Goal: Task Accomplishment & Management: Use online tool/utility

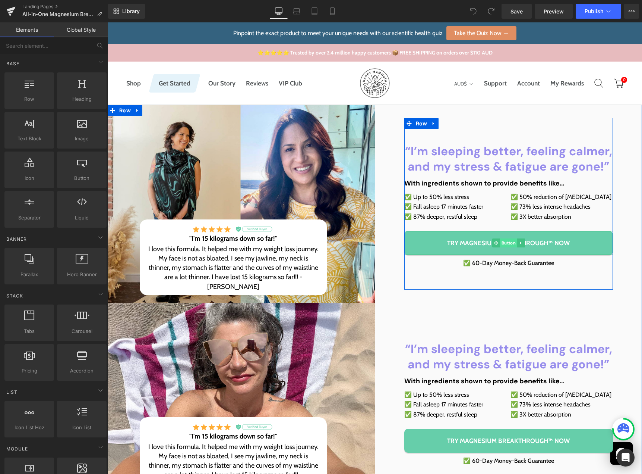
click at [508, 245] on span "Button" at bounding box center [508, 242] width 17 height 9
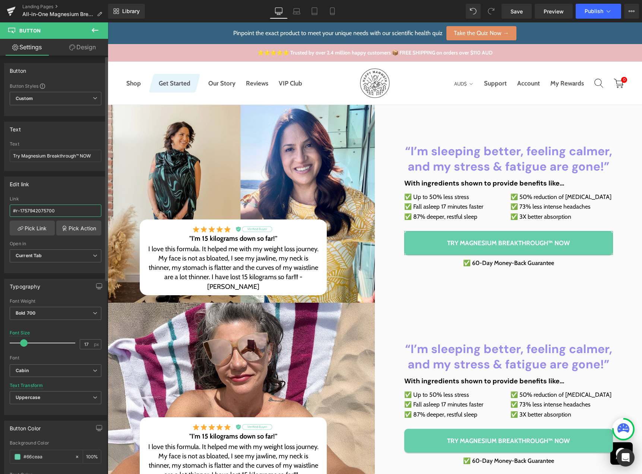
click at [62, 210] on input "#r-1757942075700" at bounding box center [56, 210] width 92 height 12
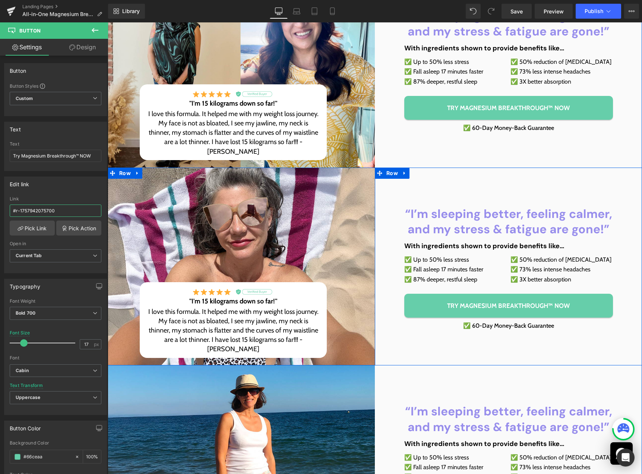
scroll to position [149, 0]
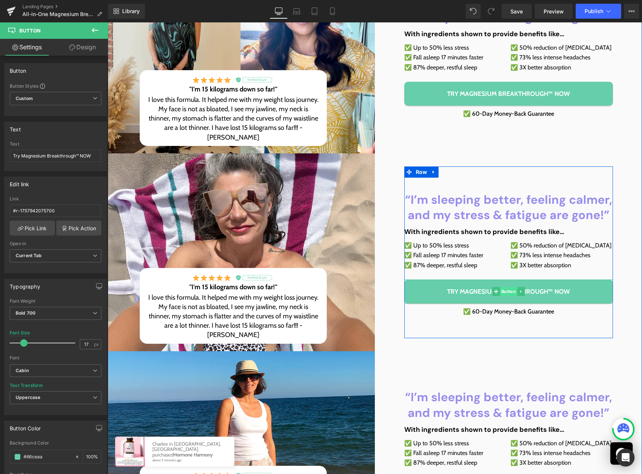
click at [506, 292] on span "Button" at bounding box center [508, 291] width 17 height 9
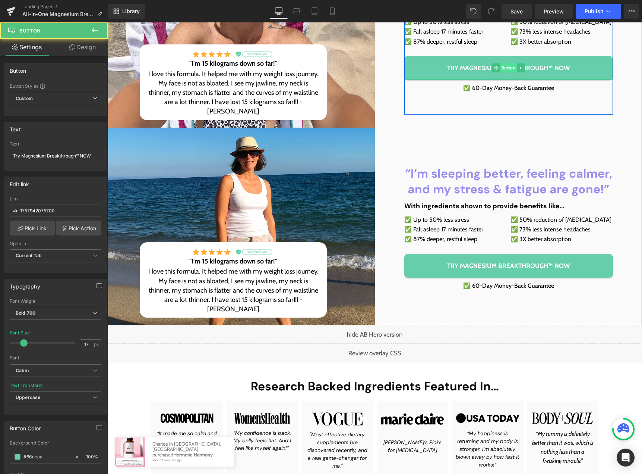
scroll to position [373, 0]
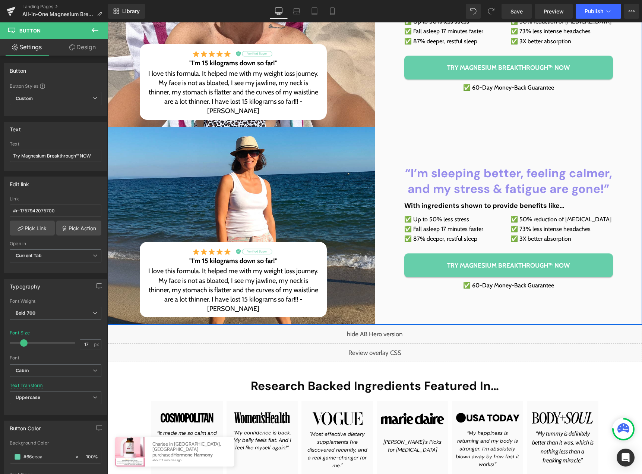
click at [511, 265] on div "Try Magnesium Breakthrough™ NOW Button" at bounding box center [509, 265] width 209 height 24
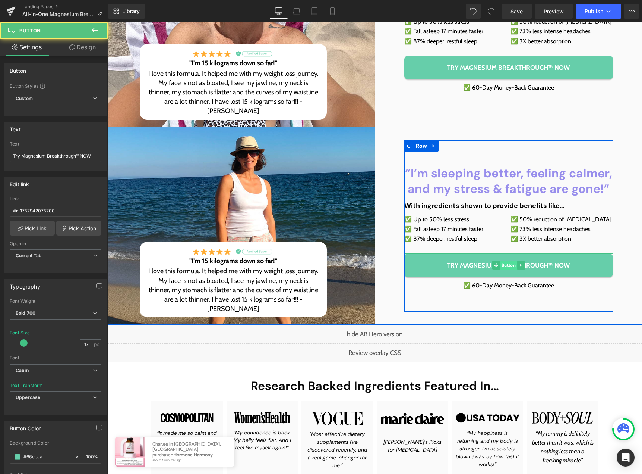
click at [509, 265] on span "Button" at bounding box center [508, 265] width 17 height 9
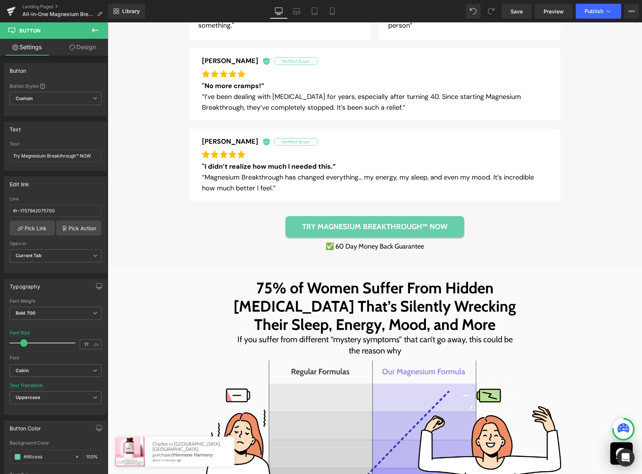
scroll to position [1156, 0]
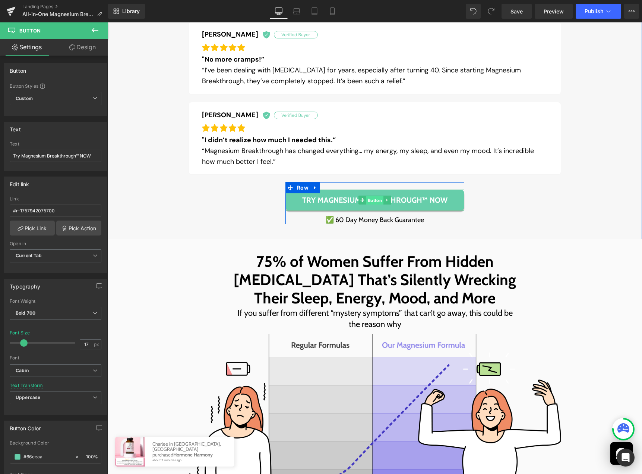
click at [373, 200] on span "Button" at bounding box center [375, 200] width 17 height 9
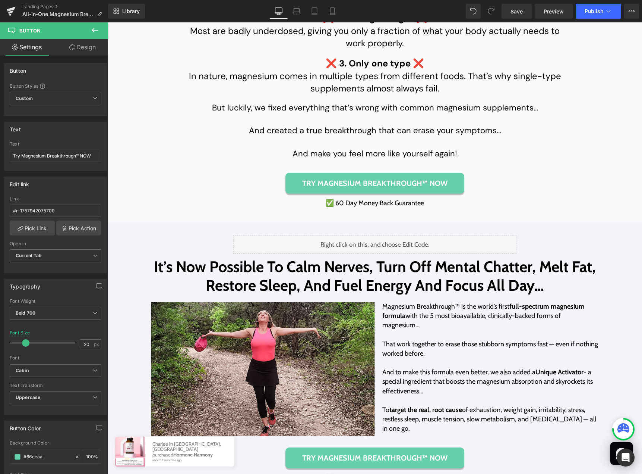
scroll to position [1976, 0]
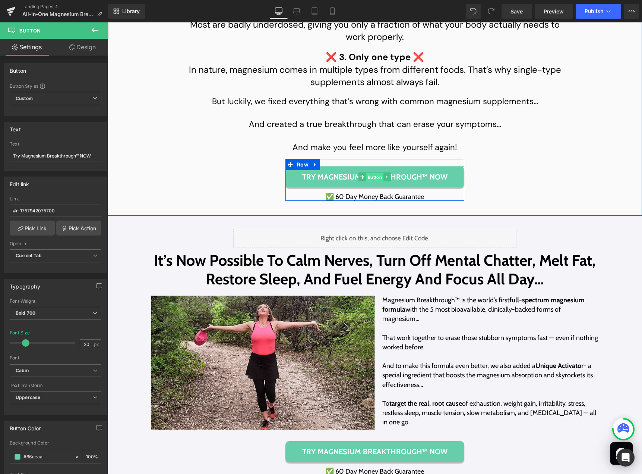
click at [371, 182] on span "Button" at bounding box center [375, 177] width 17 height 9
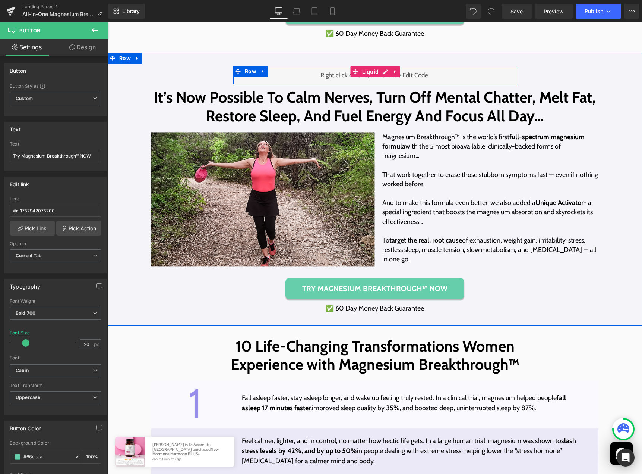
scroll to position [2200, 0]
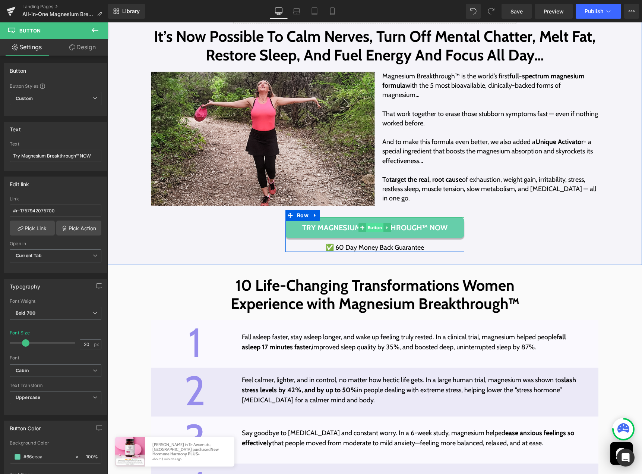
click at [369, 232] on span "Button" at bounding box center [375, 227] width 17 height 9
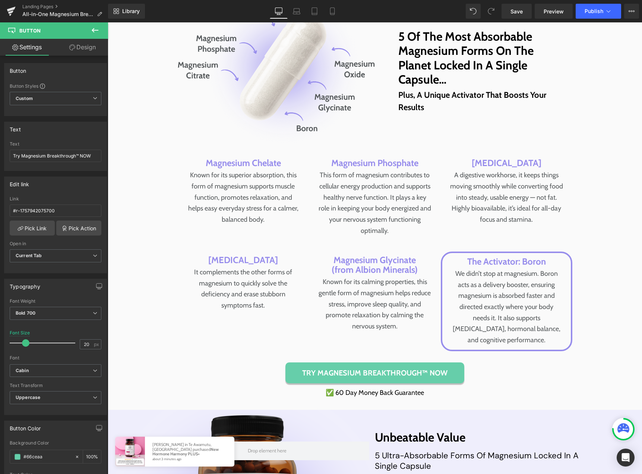
scroll to position [3207, 0]
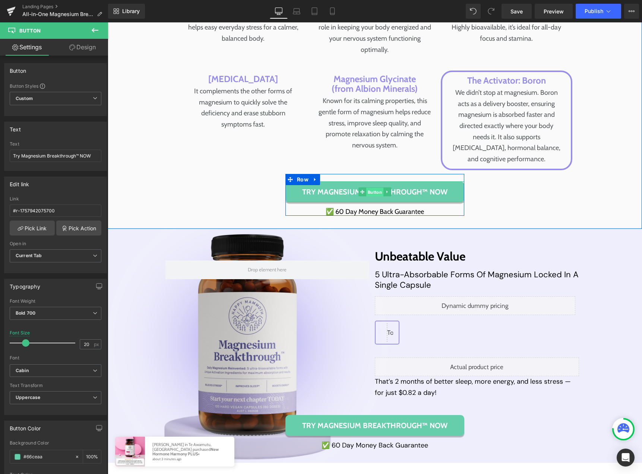
click at [371, 196] on span "Button" at bounding box center [375, 192] width 17 height 9
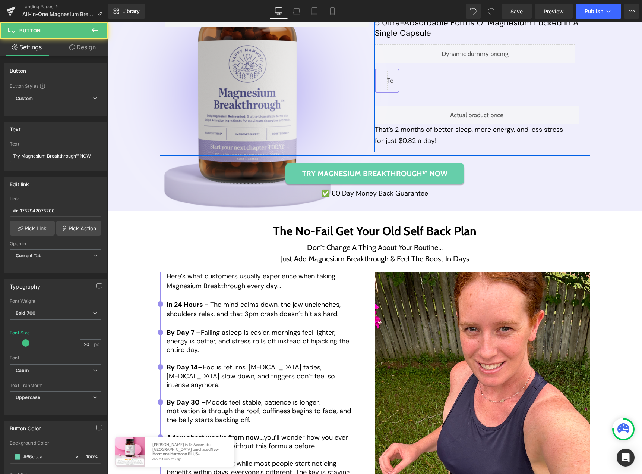
scroll to position [3468, 0]
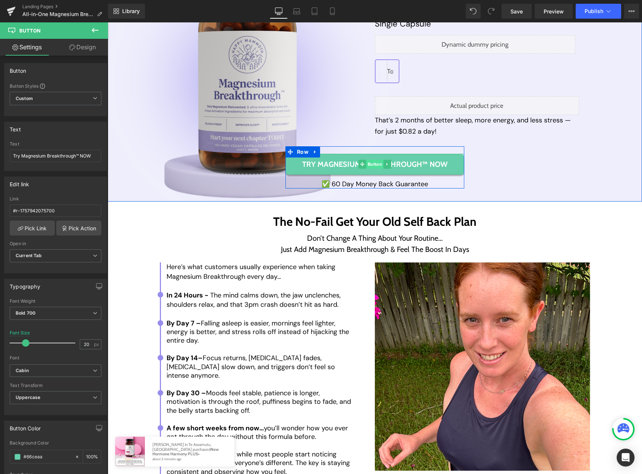
click at [369, 169] on span "Button" at bounding box center [375, 164] width 17 height 9
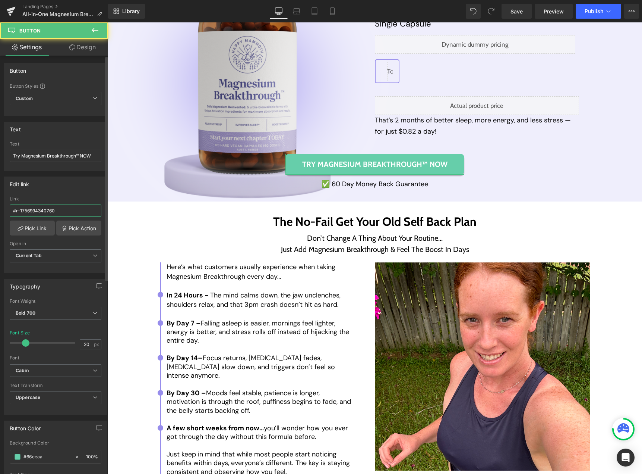
click at [66, 213] on input "#r-1756994340760" at bounding box center [56, 210] width 92 height 12
type input "#r-1757942075700"
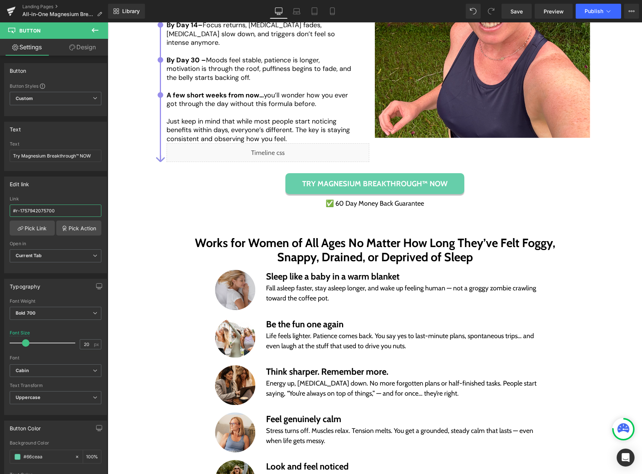
scroll to position [3803, 0]
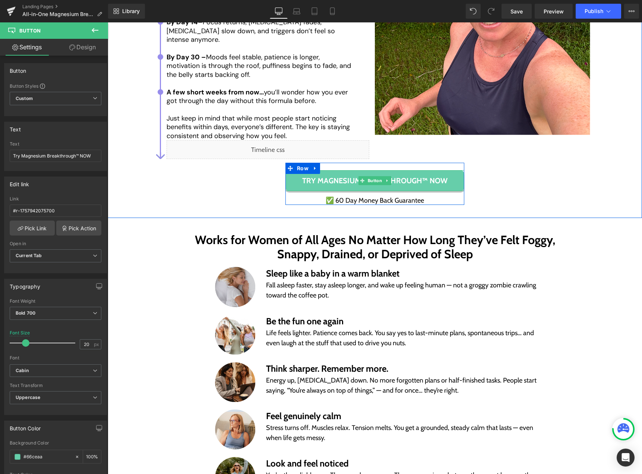
click at [370, 179] on span "Button" at bounding box center [375, 180] width 17 height 9
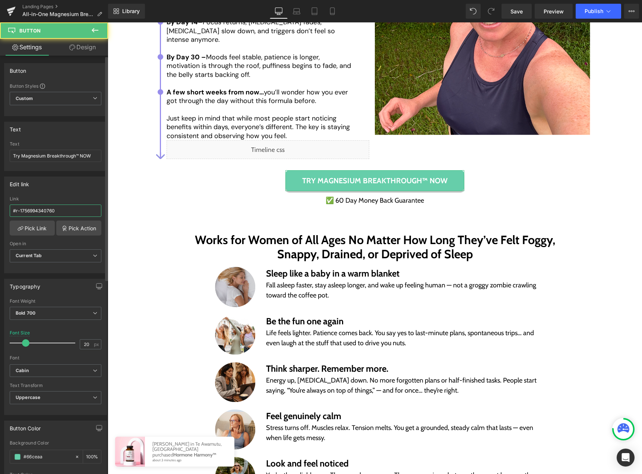
click at [66, 206] on input "#r-1756994340760" at bounding box center [56, 210] width 92 height 12
paste input "794207570"
type input "#r-1757942075700"
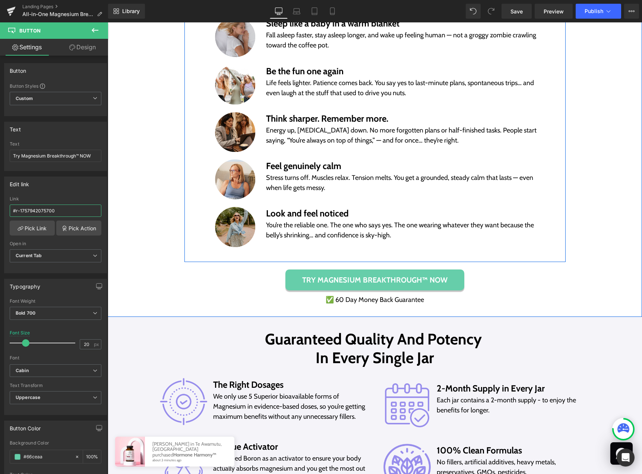
scroll to position [4101, 0]
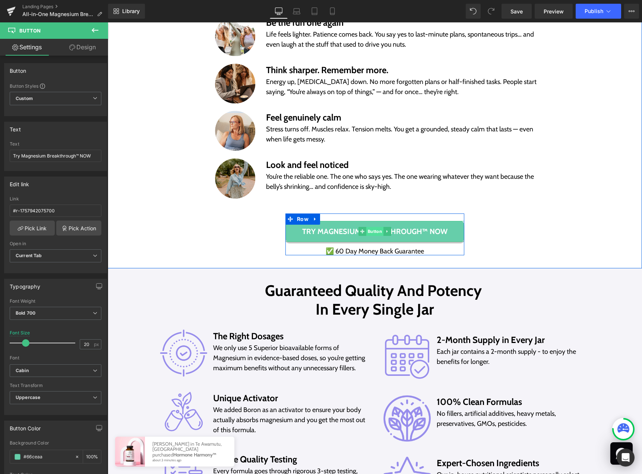
click at [374, 230] on span "Button" at bounding box center [375, 231] width 17 height 9
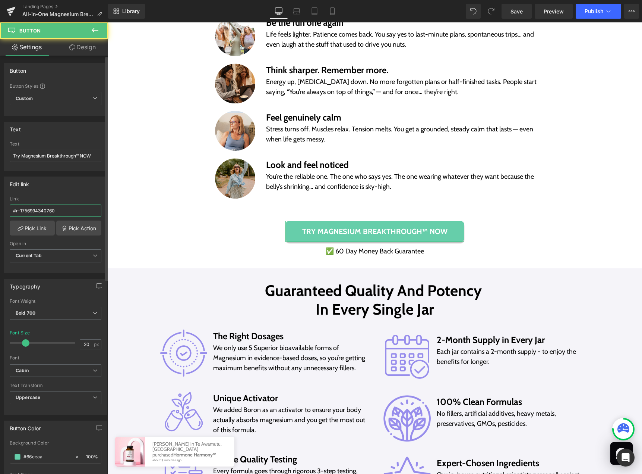
click at [66, 211] on input "#r-1756994340760" at bounding box center [56, 210] width 92 height 12
paste input "794207570"
type input "#r-1757942075700"
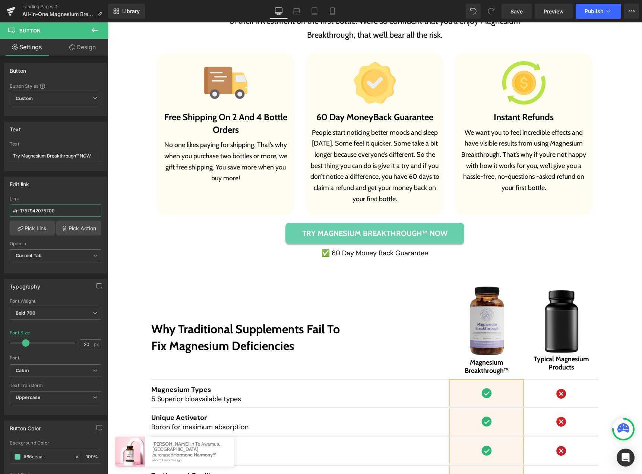
scroll to position [5145, 0]
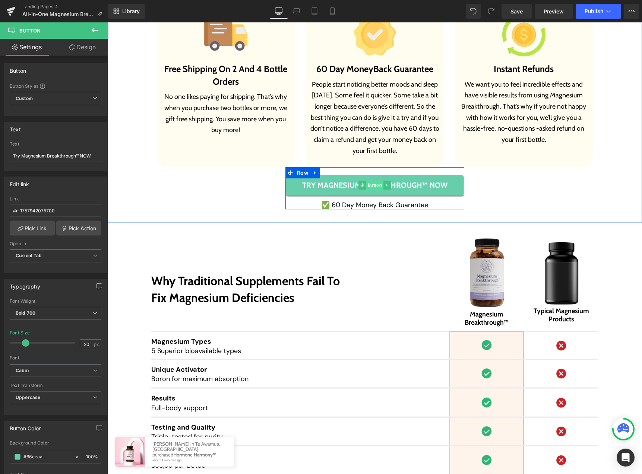
click at [375, 183] on span "Button" at bounding box center [375, 184] width 17 height 9
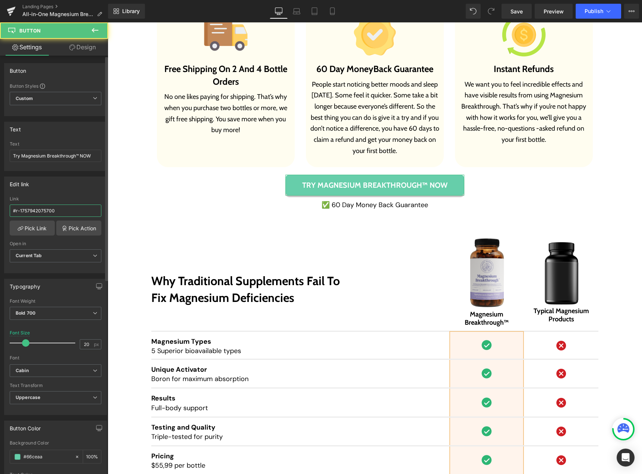
click at [66, 208] on input "#r-1757942075700" at bounding box center [56, 210] width 92 height 12
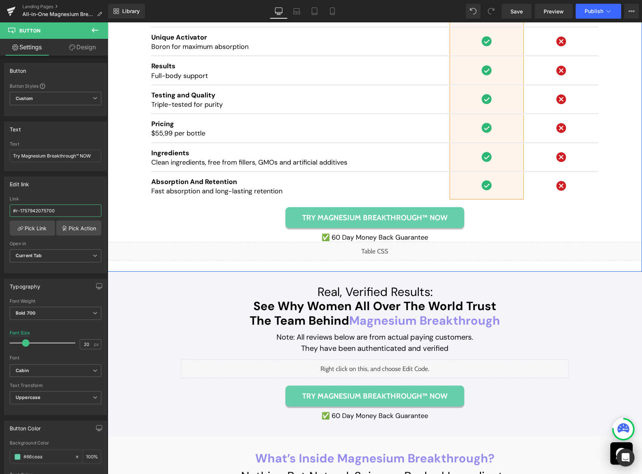
scroll to position [5481, 0]
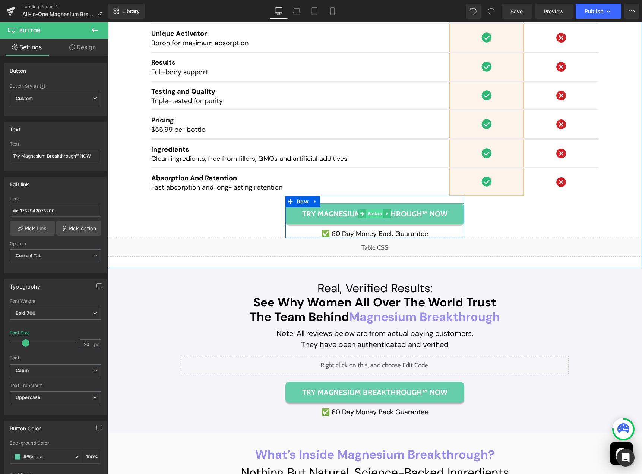
click at [372, 212] on span "Button" at bounding box center [375, 213] width 17 height 9
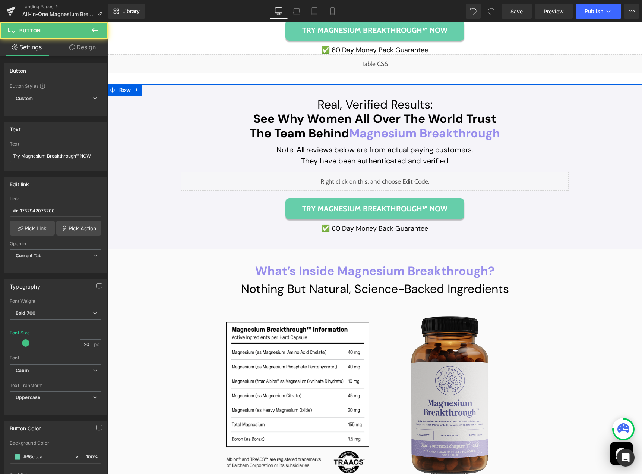
scroll to position [5742, 0]
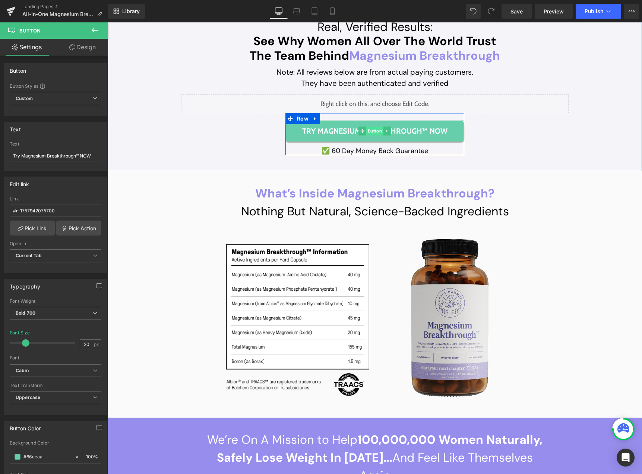
click at [375, 130] on span "Button" at bounding box center [375, 130] width 17 height 9
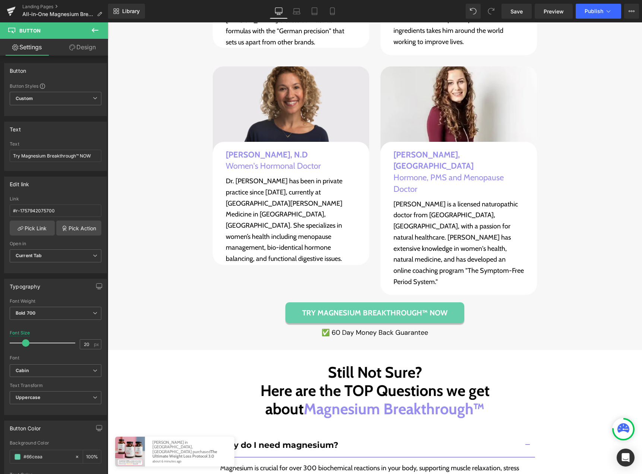
scroll to position [6413, 0]
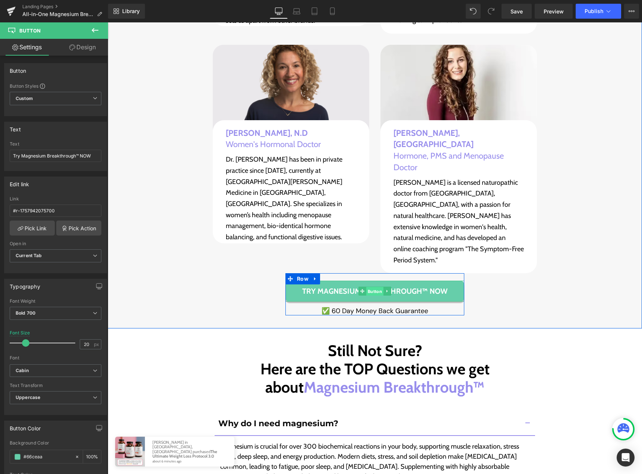
click at [373, 287] on span "Button" at bounding box center [375, 291] width 17 height 9
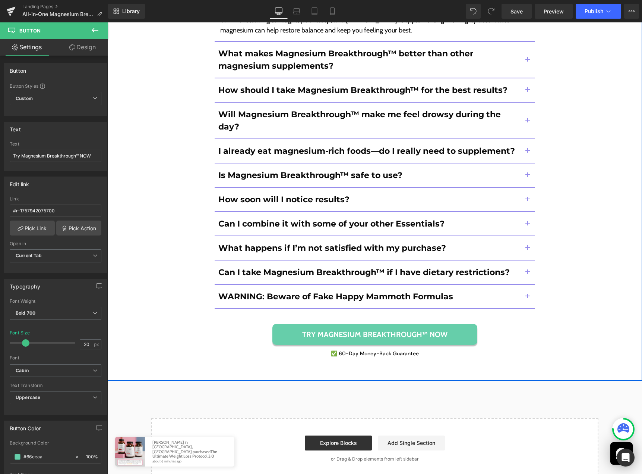
scroll to position [6861, 0]
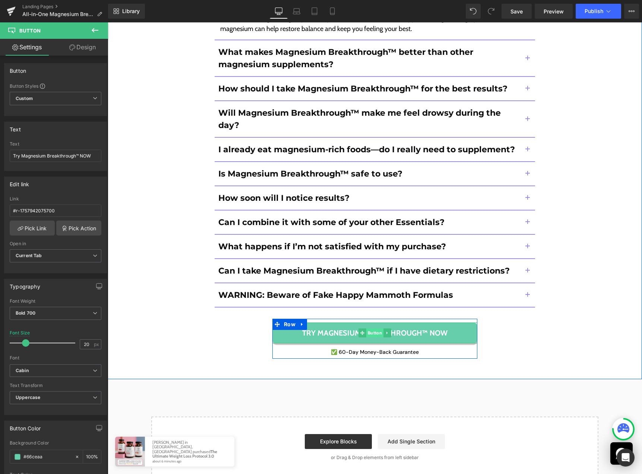
click at [373, 328] on span "Button" at bounding box center [375, 332] width 17 height 9
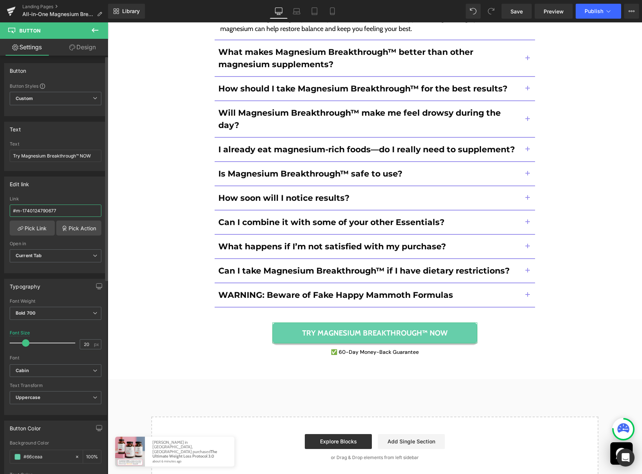
click at [70, 209] on input "#m-1740124790677" at bounding box center [56, 210] width 92 height 12
paste input "r-1757942075700"
type input "#r-1757942075700"
click at [516, 11] on span "Save" at bounding box center [517, 11] width 12 height 8
click at [602, 12] on span "Publish" at bounding box center [594, 11] width 19 height 6
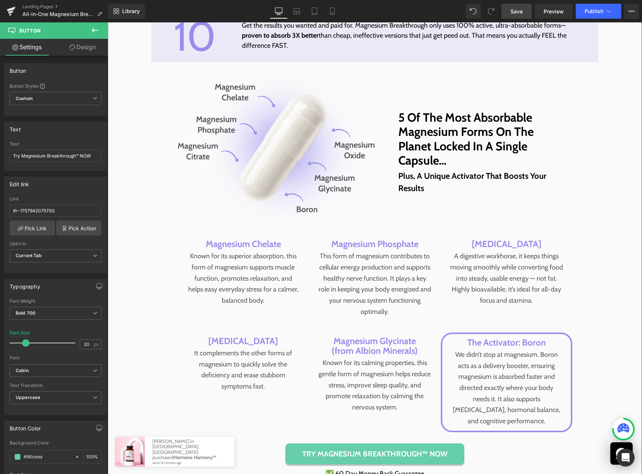
scroll to position [2722, 0]
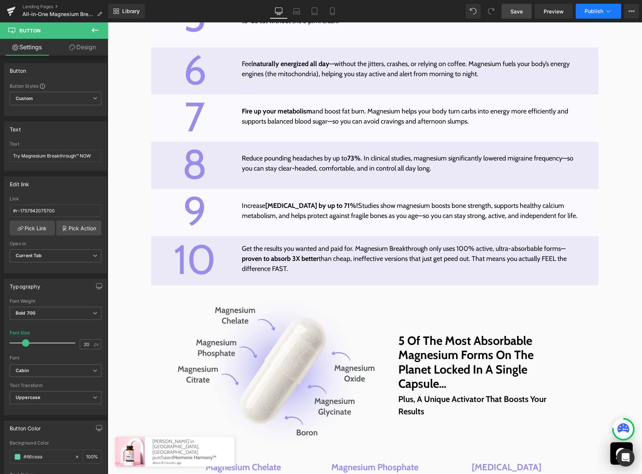
click at [607, 13] on icon at bounding box center [608, 10] width 7 height 7
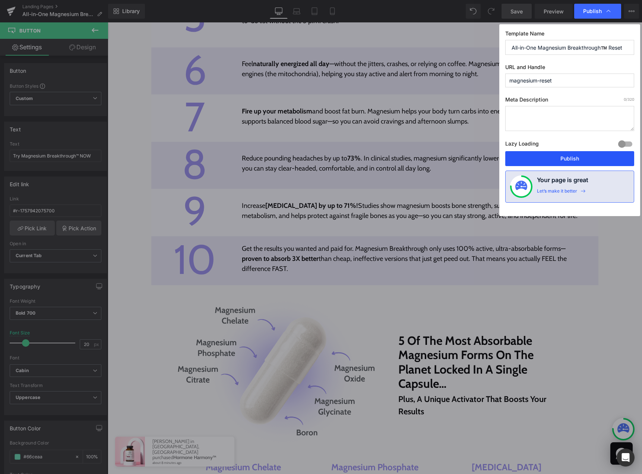
click at [583, 157] on button "Publish" at bounding box center [570, 158] width 129 height 15
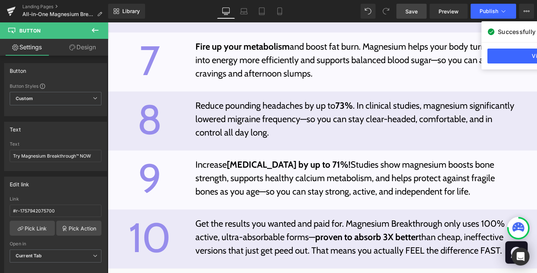
scroll to position [2668, 0]
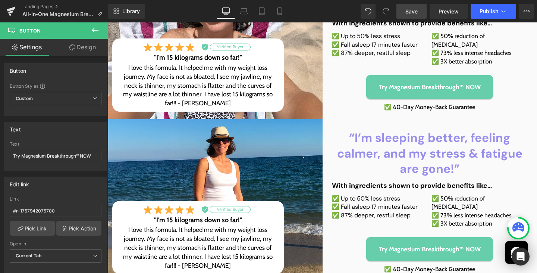
scroll to position [0, 0]
